Goal: Task Accomplishment & Management: Manage account settings

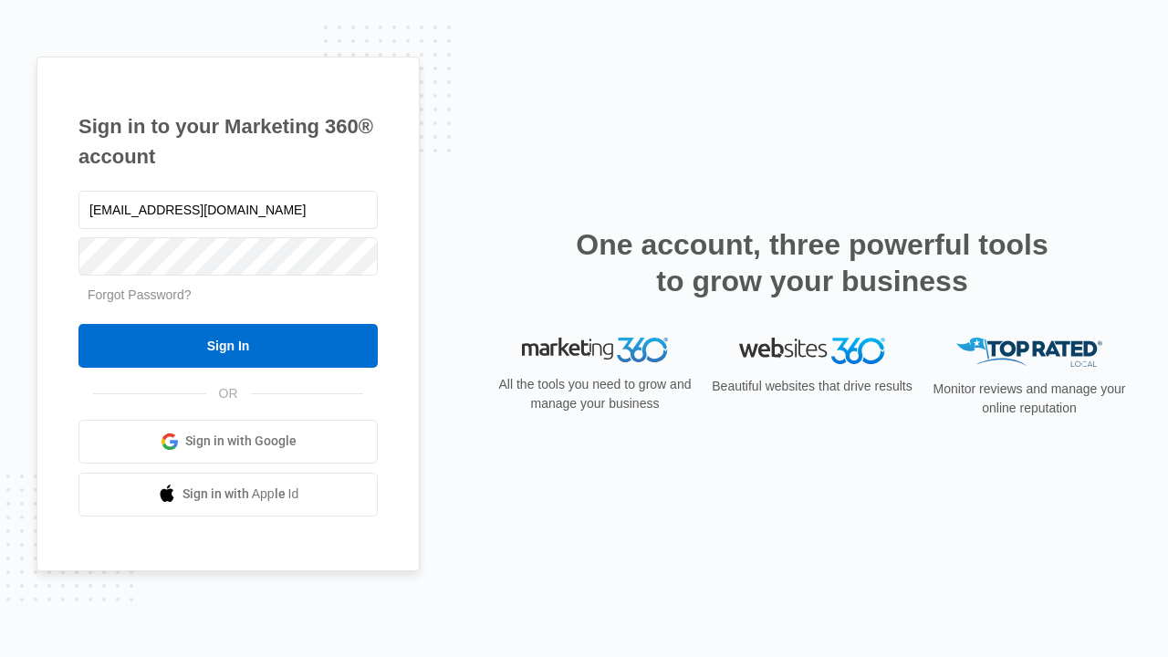
type input "[EMAIL_ADDRESS][DOMAIN_NAME]"
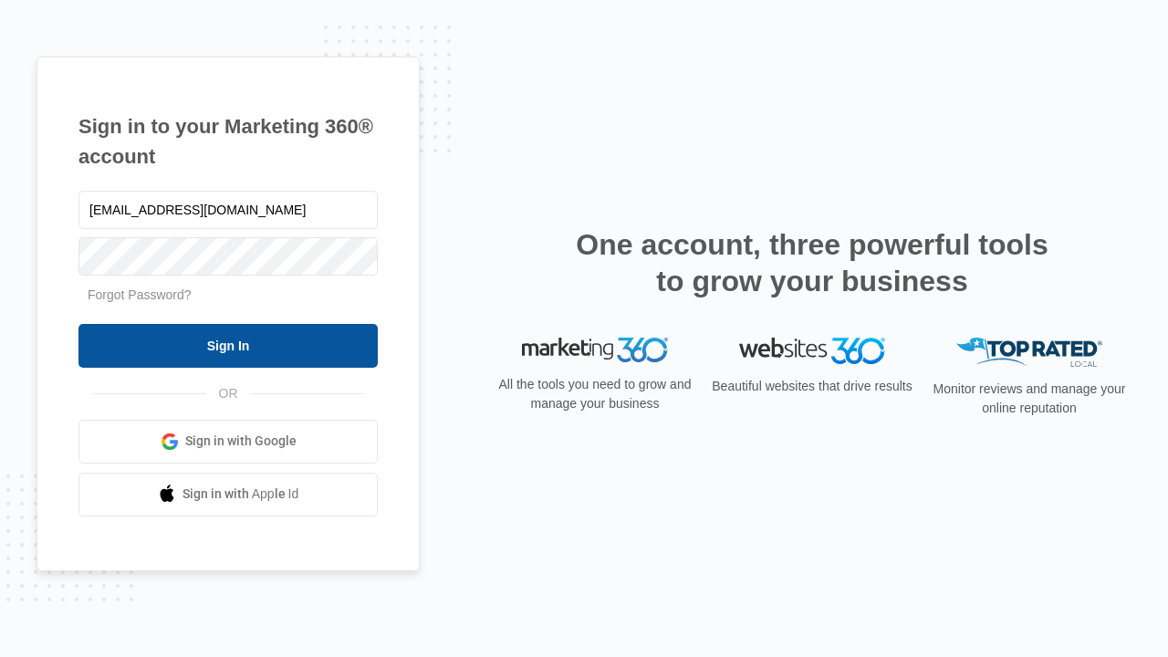
click at [228, 345] on input "Sign In" at bounding box center [227, 346] width 299 height 44
